Goal: Find specific page/section: Find specific page/section

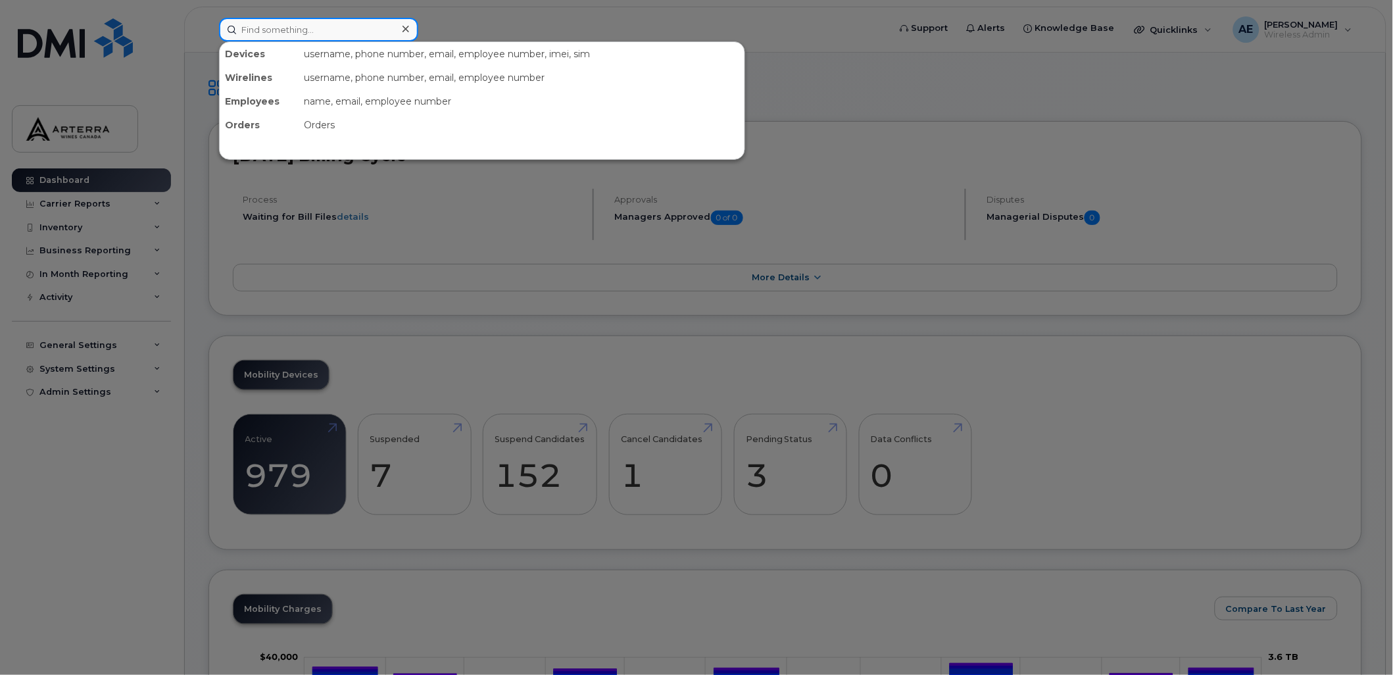
paste input "2893832142"
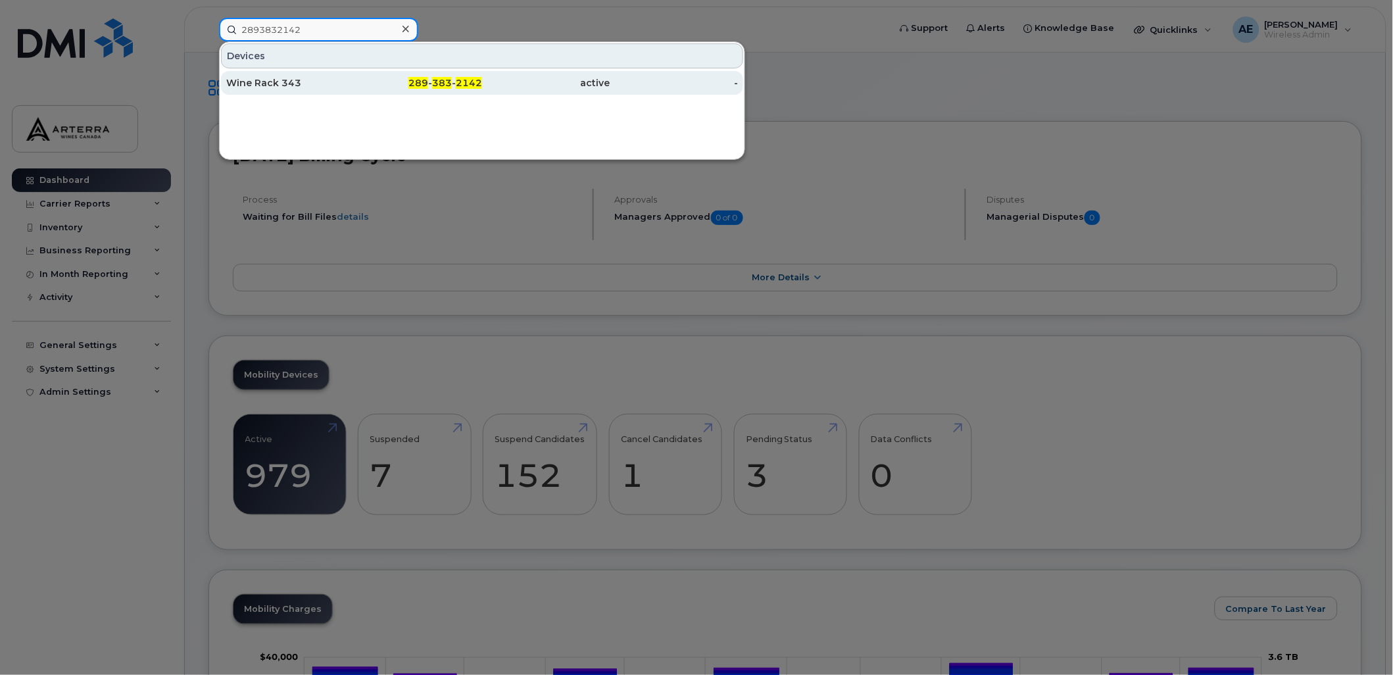
type input "2893832142"
click at [270, 80] on div "Wine Rack 343" at bounding box center [290, 82] width 128 height 13
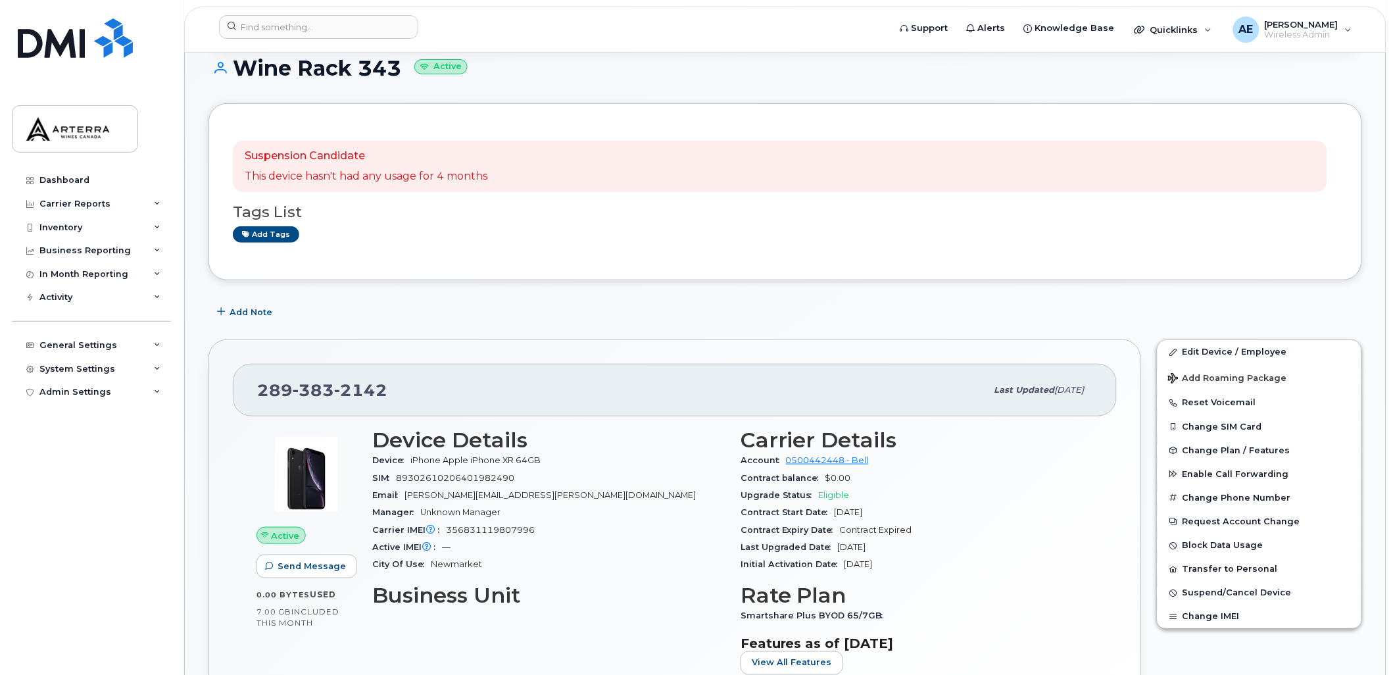
scroll to position [126, 0]
